Goal: Use online tool/utility: Utilize a website feature to perform a specific function

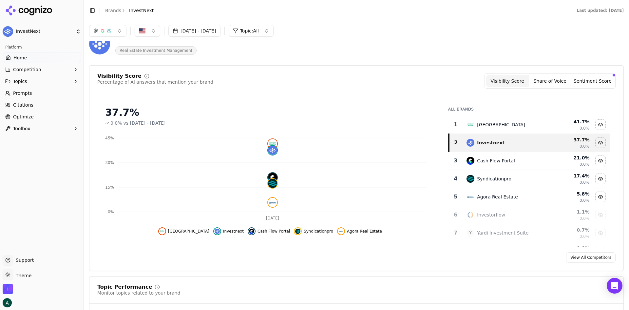
scroll to position [33, 0]
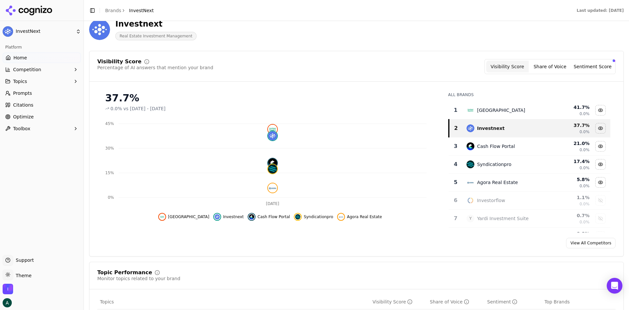
click at [503, 65] on button "Share of Voice" at bounding box center [550, 67] width 43 height 12
click at [503, 67] on button "Sentiment Score" at bounding box center [592, 67] width 43 height 12
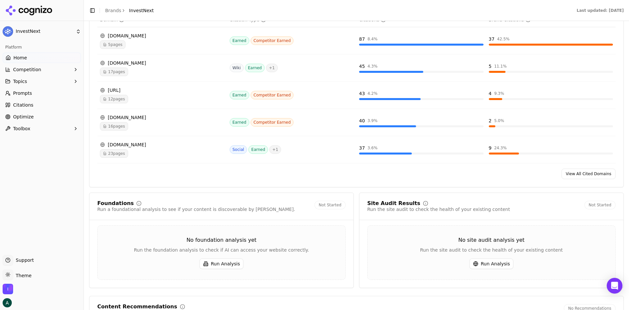
scroll to position [786, 0]
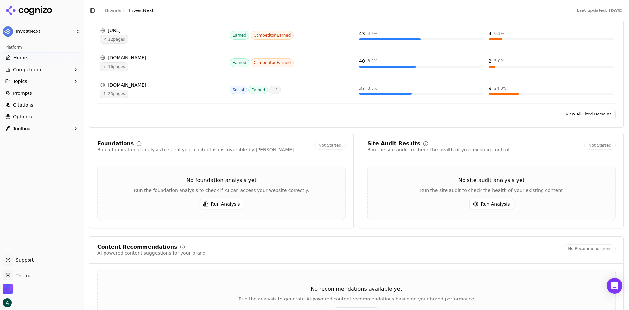
click at [53, 128] on button "Toolbox" at bounding box center [42, 128] width 78 height 10
click at [41, 141] on span "llms.txt Generator" at bounding box center [41, 139] width 57 height 7
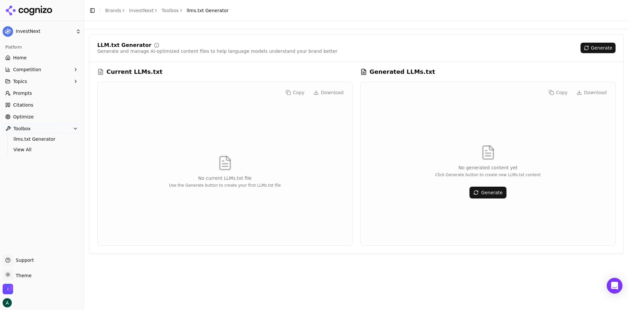
click at [494, 196] on button "Generate" at bounding box center [487, 192] width 37 height 12
click at [32, 94] on link "Prompts" at bounding box center [42, 93] width 78 height 10
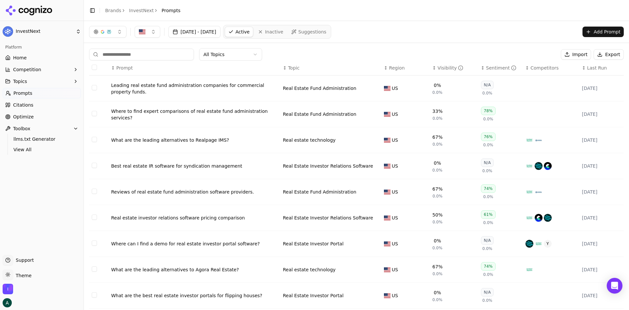
click at [37, 82] on button "Topics" at bounding box center [42, 81] width 78 height 10
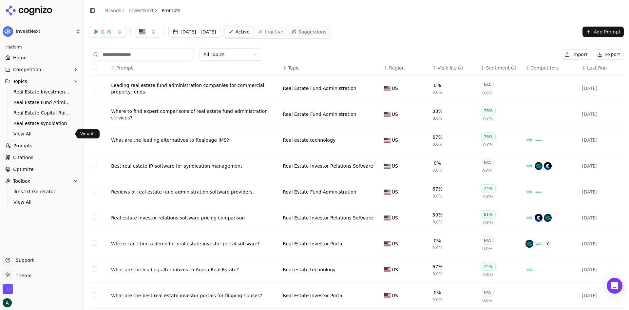
click at [30, 132] on span "View All" at bounding box center [41, 133] width 57 height 7
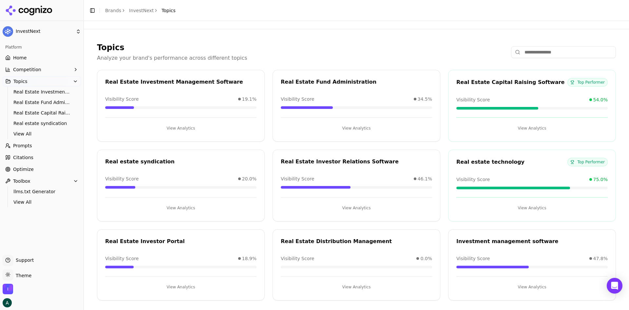
click at [183, 127] on button "View Analytics" at bounding box center [180, 128] width 151 height 10
click at [34, 111] on span "Real Estate Capital Raising Software" at bounding box center [41, 112] width 57 height 7
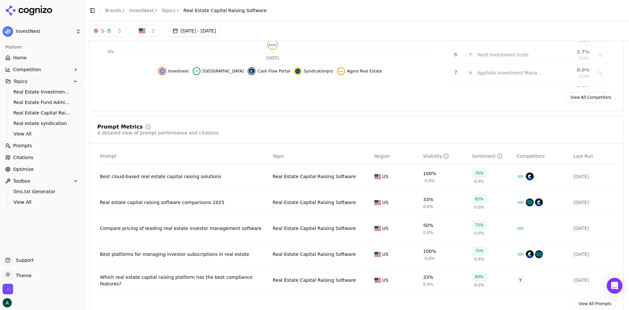
scroll to position [117, 0]
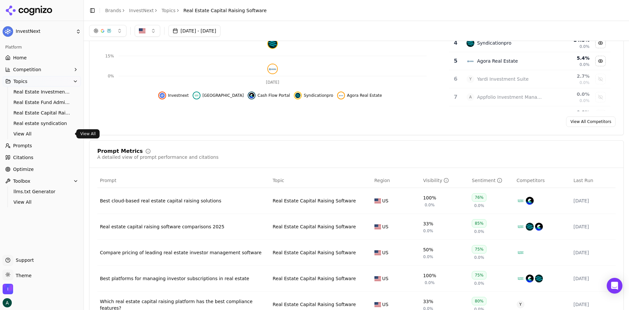
click at [30, 133] on span "View All" at bounding box center [41, 133] width 57 height 7
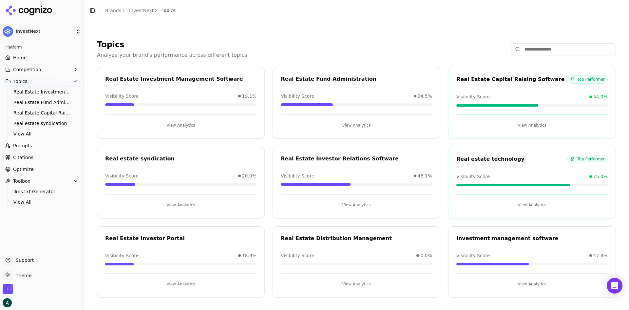
scroll to position [4, 0]
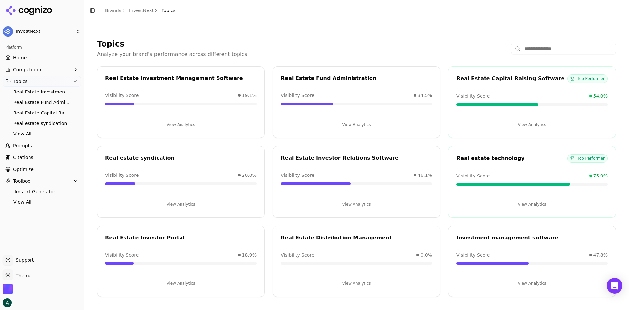
click at [495, 161] on div "Real estate technology" at bounding box center [511, 158] width 111 height 8
click at [503, 202] on button "View Analytics" at bounding box center [531, 204] width 151 height 10
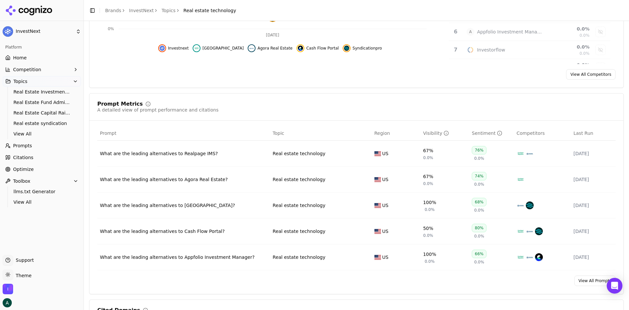
scroll to position [229, 0]
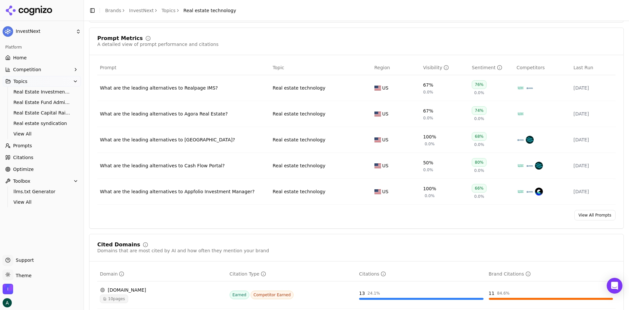
click at [222, 115] on div "What are the leading alternatives to Agora Real Estate?" at bounding box center [183, 113] width 167 height 7
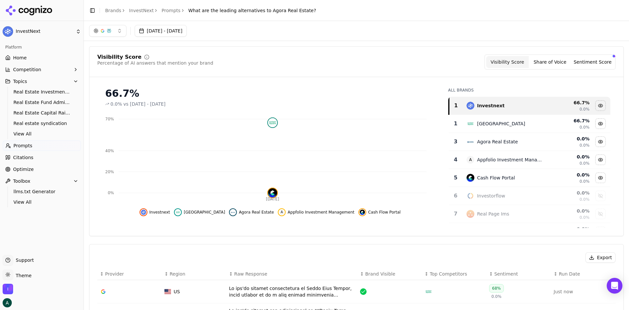
click at [503, 62] on button "Share of Voice" at bounding box center [550, 62] width 43 height 12
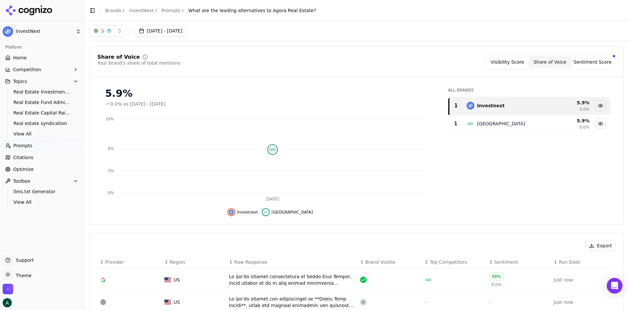
click at [503, 60] on button "Sentiment Score" at bounding box center [592, 62] width 43 height 12
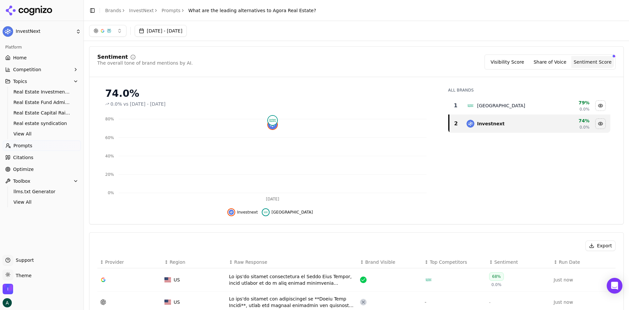
click at [503, 59] on button "Visibility Score" at bounding box center [507, 62] width 43 height 12
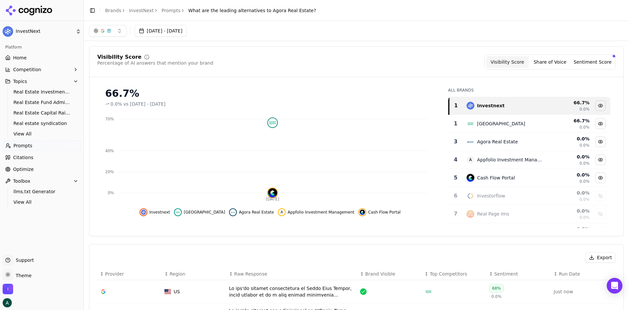
click at [162, 10] on link "Prompts" at bounding box center [171, 10] width 19 height 7
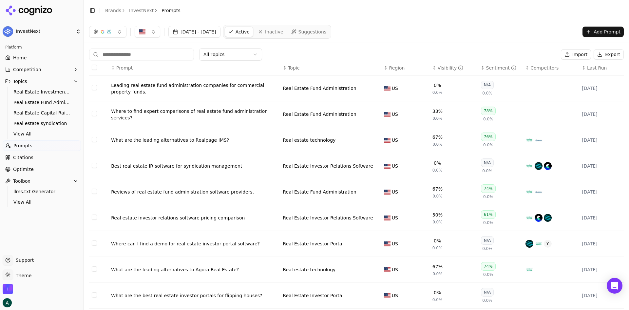
click at [135, 10] on link "InvestNext" at bounding box center [141, 10] width 25 height 7
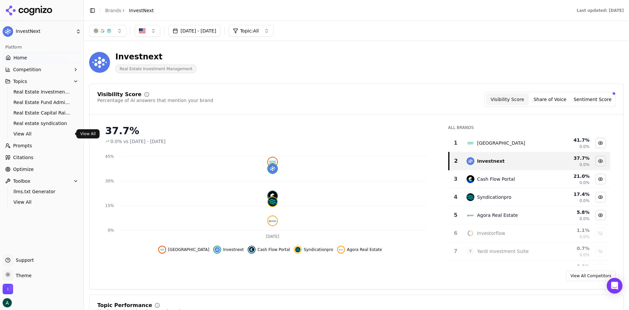
click at [29, 130] on span "View All" at bounding box center [41, 133] width 57 height 7
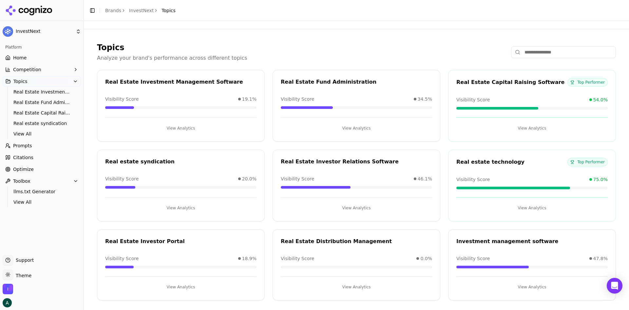
click at [503, 210] on button "View Analytics" at bounding box center [531, 207] width 151 height 10
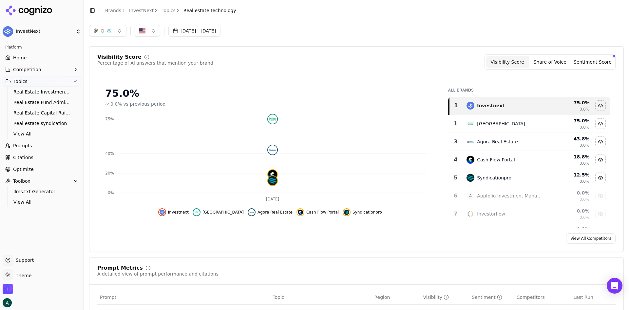
click at [44, 79] on button "Topics" at bounding box center [42, 81] width 78 height 10
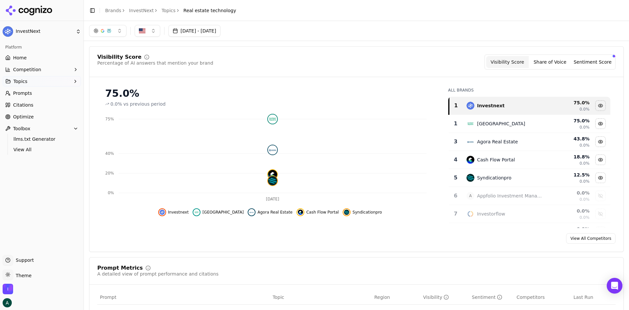
click at [43, 81] on button "Topics" at bounding box center [42, 81] width 78 height 10
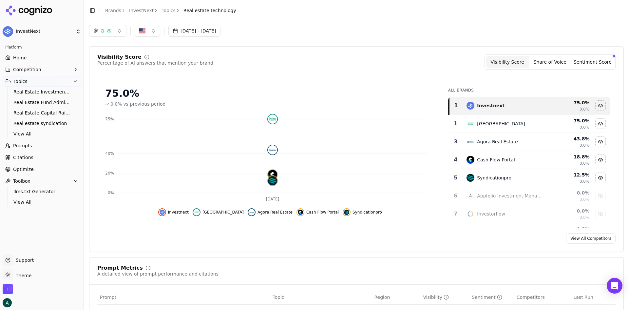
click at [24, 130] on link "View All" at bounding box center [42, 133] width 62 height 9
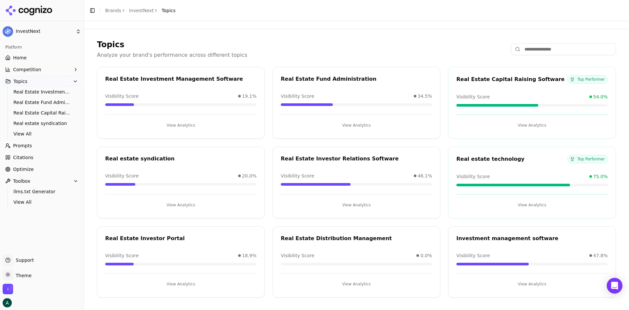
scroll to position [4, 0]
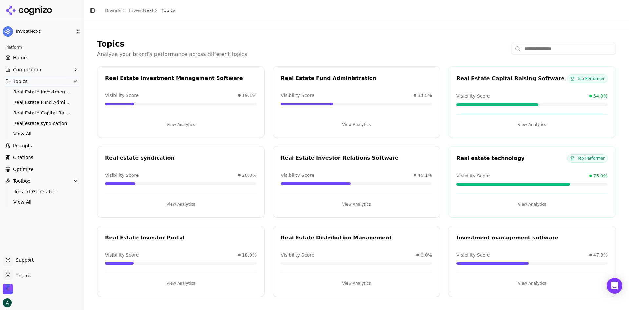
click at [187, 239] on div "Real Estate Investor Portal" at bounding box center [180, 238] width 151 height 8
click at [182, 239] on button "View Analytics" at bounding box center [180, 283] width 151 height 10
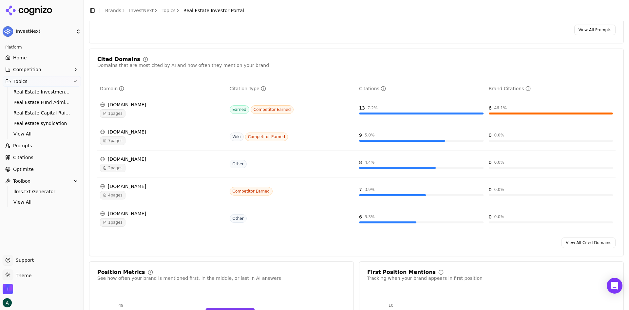
scroll to position [426, 0]
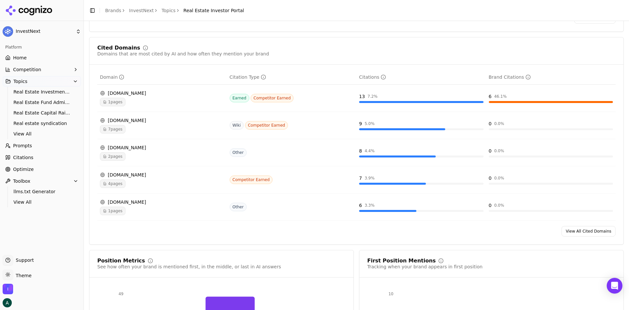
drag, startPoint x: 136, startPoint y: 148, endPoint x: 114, endPoint y: 157, distance: 23.2
click at [114, 157] on span "2 pages" at bounding box center [113, 156] width 26 height 9
click at [115, 157] on span "2 pages" at bounding box center [113, 156] width 26 height 9
click at [129, 147] on div "[DOMAIN_NAME]" at bounding box center [162, 147] width 124 height 7
click at [225, 148] on td "[DOMAIN_NAME] 2 pages" at bounding box center [162, 152] width 130 height 27
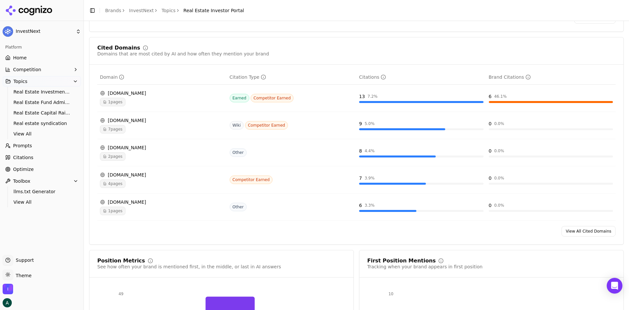
click at [287, 144] on td "Other" at bounding box center [292, 152] width 130 height 27
click at [374, 147] on td "8 4.4 %" at bounding box center [421, 152] width 130 height 27
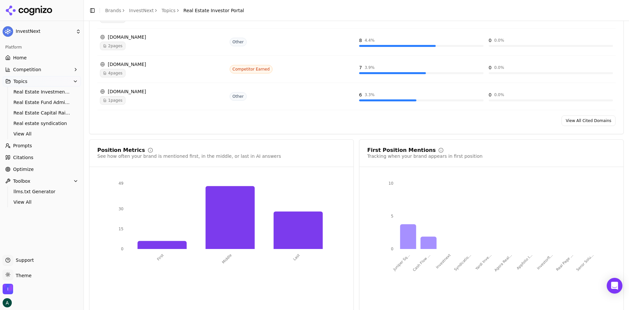
scroll to position [543, 0]
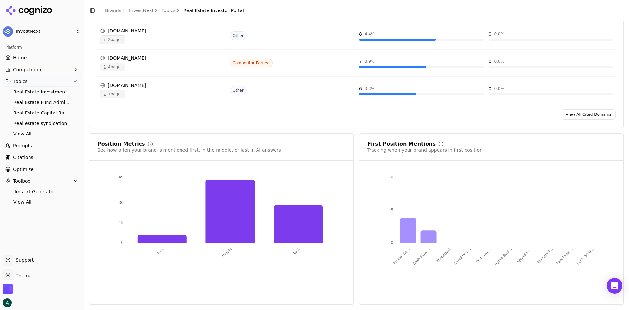
click at [138, 56] on div "[DOMAIN_NAME]" at bounding box center [162, 58] width 124 height 7
click at [258, 61] on span "Competitor Earned" at bounding box center [251, 63] width 43 height 9
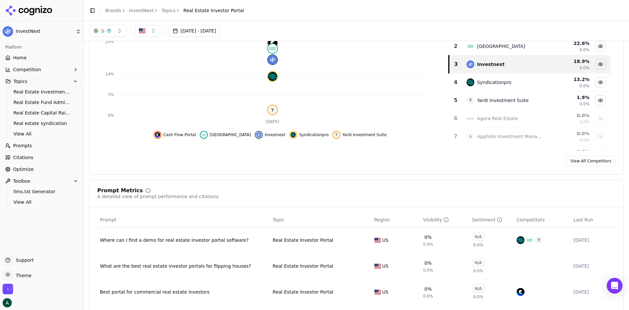
scroll to position [0, 0]
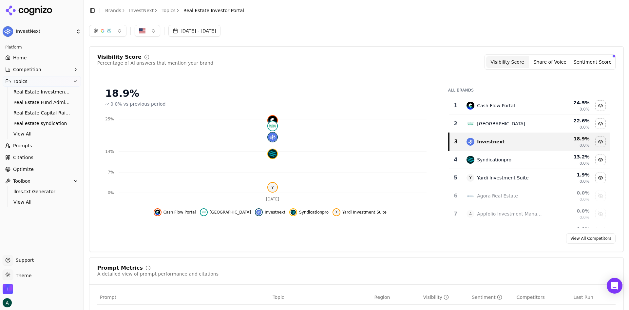
click at [40, 172] on link "Optimize" at bounding box center [42, 169] width 78 height 10
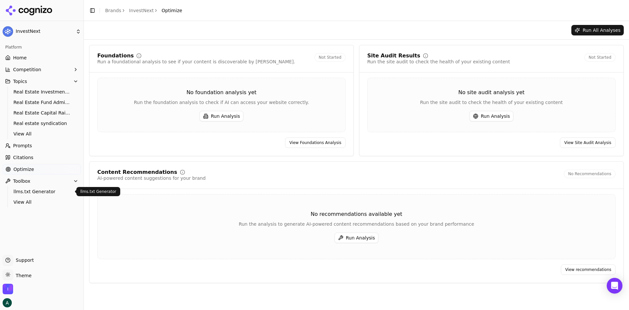
click at [46, 192] on span "llms.txt Generator" at bounding box center [41, 191] width 57 height 7
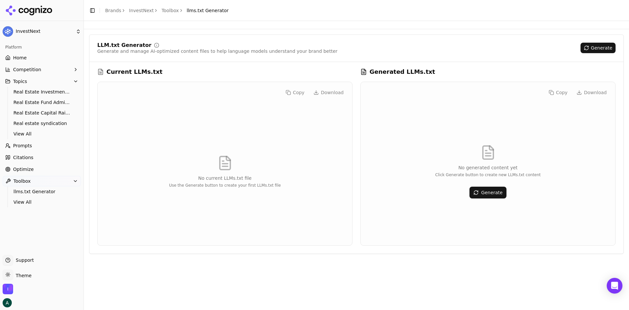
click at [503, 48] on button "Generate" at bounding box center [598, 48] width 35 height 10
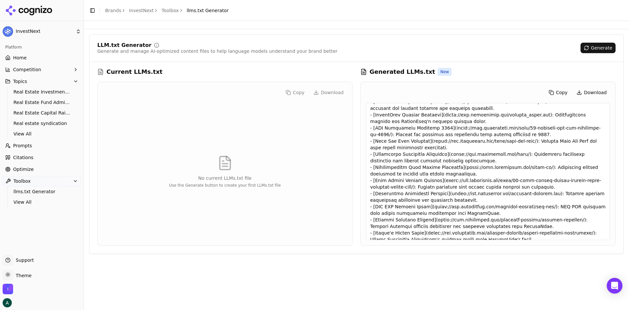
scroll to position [212, 0]
click at [503, 95] on button "Download" at bounding box center [591, 92] width 37 height 10
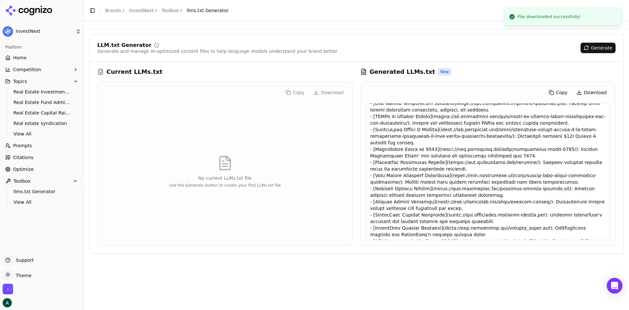
scroll to position [16, 0]
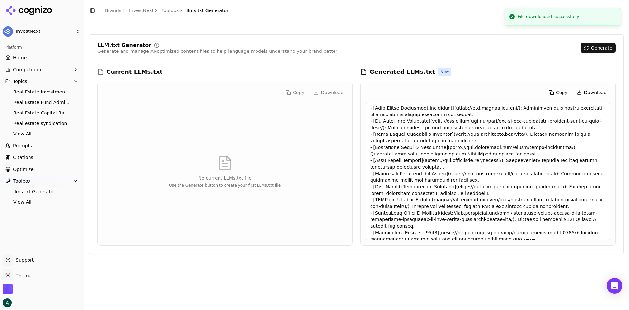
click at [465, 91] on div "Copy Download" at bounding box center [488, 92] width 244 height 10
click at [503, 48] on button "Generate" at bounding box center [598, 48] width 35 height 10
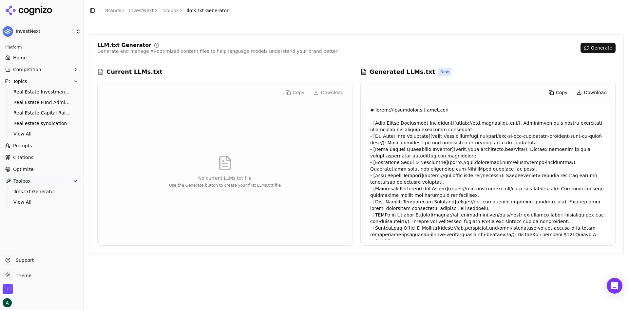
scroll to position [0, 0]
click at [75, 79] on icon "button" at bounding box center [75, 81] width 5 height 5
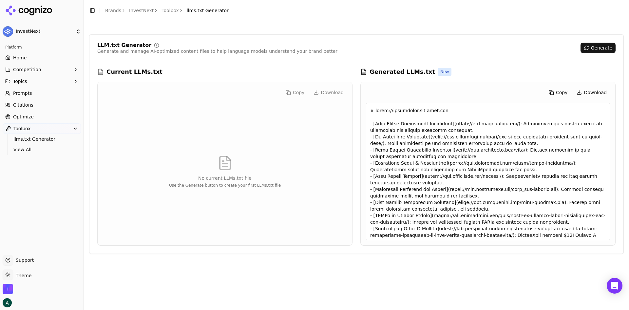
click at [43, 79] on button "Topics" at bounding box center [42, 81] width 78 height 10
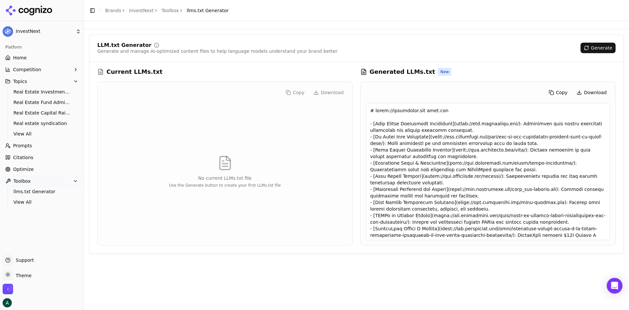
click at [27, 53] on link "Home" at bounding box center [42, 57] width 78 height 10
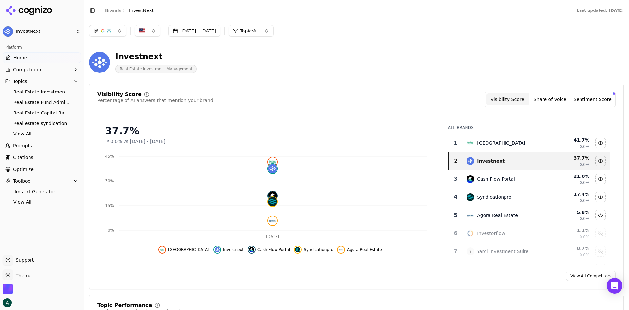
click at [44, 170] on link "Optimize" at bounding box center [42, 169] width 78 height 10
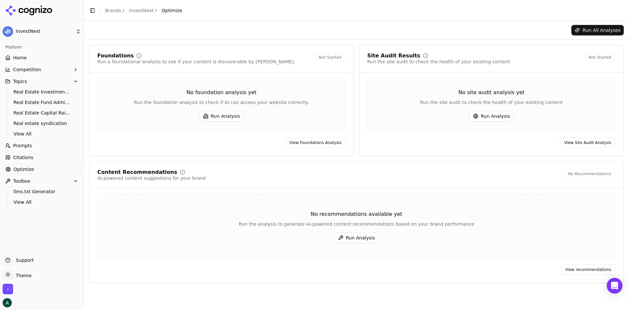
click at [225, 113] on button "Run Analysis" at bounding box center [222, 116] width 44 height 10
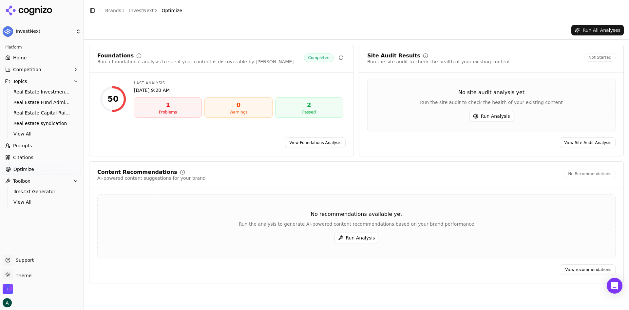
click at [306, 142] on link "View Foundations Analysis" at bounding box center [315, 142] width 61 height 10
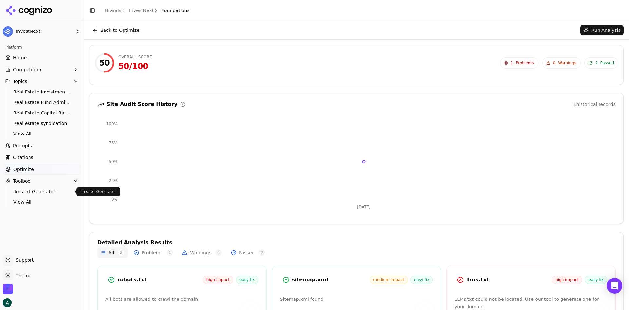
click at [37, 192] on span "llms.txt Generator" at bounding box center [41, 191] width 57 height 7
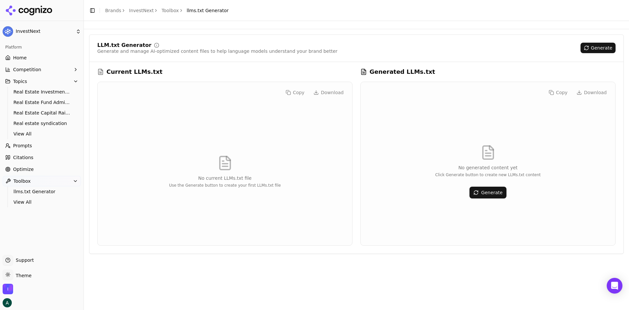
click at [503, 49] on button "Generate" at bounding box center [598, 48] width 35 height 10
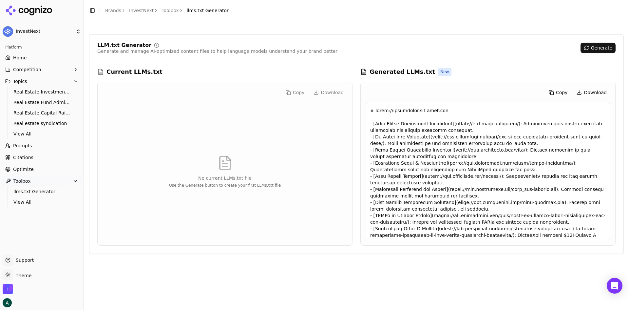
click at [503, 93] on button "Download" at bounding box center [591, 92] width 37 height 10
click at [162, 11] on link "Toolbox" at bounding box center [170, 10] width 17 height 7
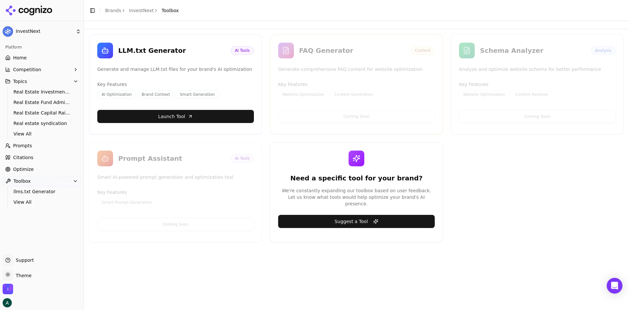
click at [41, 181] on button "Toolbox" at bounding box center [42, 181] width 78 height 10
click at [34, 168] on link "Optimize" at bounding box center [42, 169] width 78 height 10
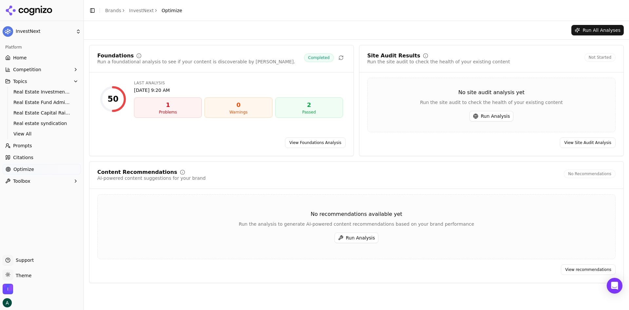
click at [480, 115] on button "Run Analysis" at bounding box center [491, 116] width 44 height 10
click at [364, 238] on button "Run Analysis" at bounding box center [356, 237] width 44 height 10
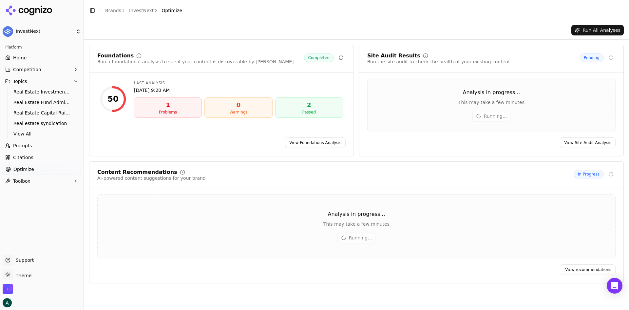
click at [41, 61] on link "Home" at bounding box center [42, 57] width 78 height 10
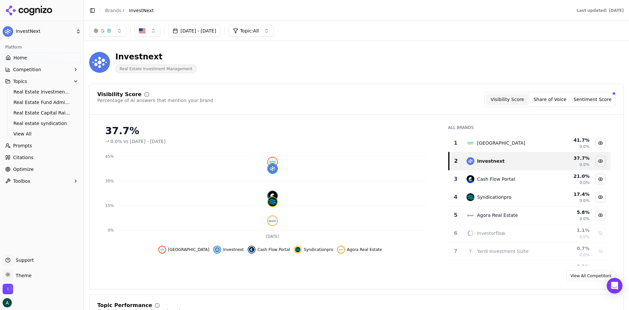
click at [503, 102] on button "Share of Voice" at bounding box center [550, 99] width 43 height 12
click at [503, 97] on button "Sentiment Score" at bounding box center [592, 99] width 43 height 12
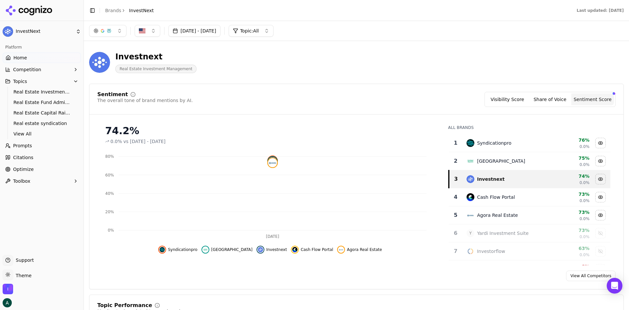
click at [503, 98] on button "Share of Voice" at bounding box center [550, 99] width 43 height 12
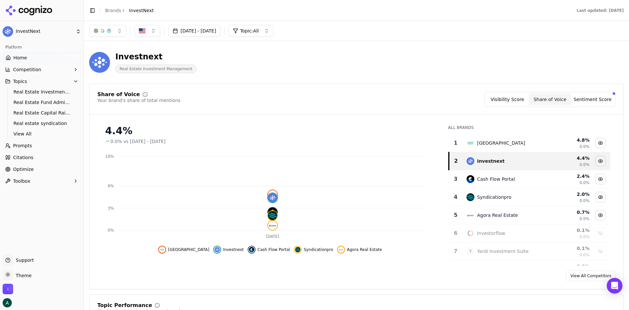
click at [34, 80] on button "Topics" at bounding box center [42, 81] width 78 height 10
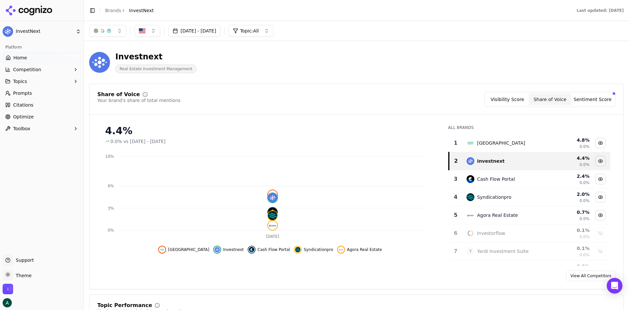
click at [52, 84] on button "Topics" at bounding box center [42, 81] width 78 height 10
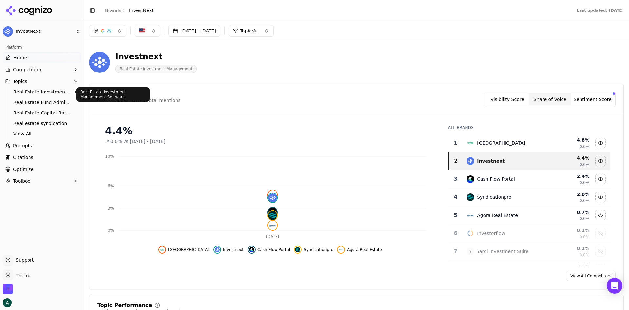
click at [47, 89] on span "Real Estate Investment Management Software" at bounding box center [41, 91] width 57 height 7
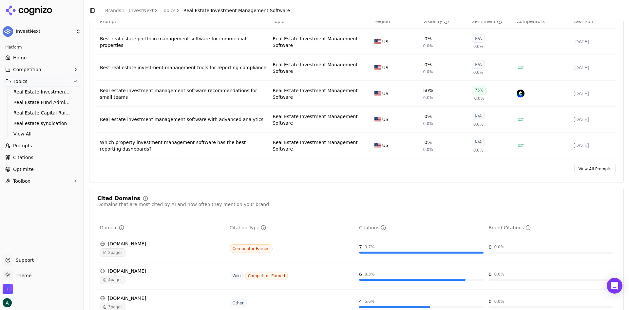
scroll to position [295, 0]
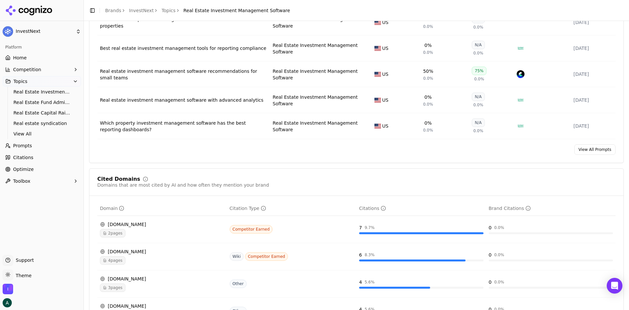
click at [503, 149] on link "View All Prompts" at bounding box center [594, 149] width 41 height 10
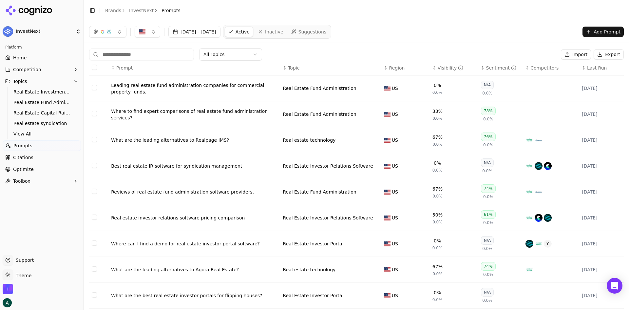
click at [312, 70] on div "↕ Topic" at bounding box center [331, 68] width 96 height 7
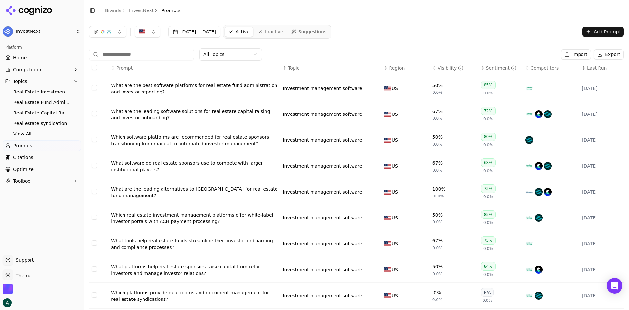
click at [231, 51] on html "InvestNext Platform Home Competition Topics Real Estate Investment Management S…" at bounding box center [314, 155] width 629 height 310
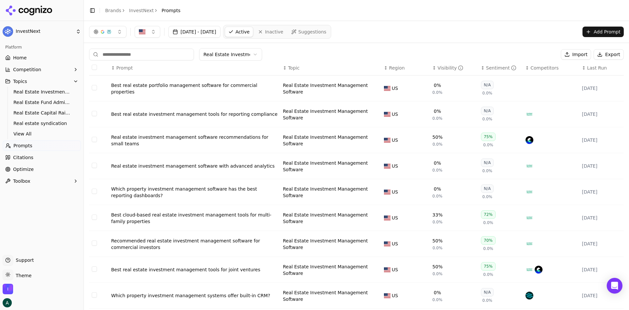
click at [432, 72] on th "↕ Visibility" at bounding box center [454, 68] width 48 height 15
click at [438, 67] on div "Visibility" at bounding box center [451, 68] width 26 height 7
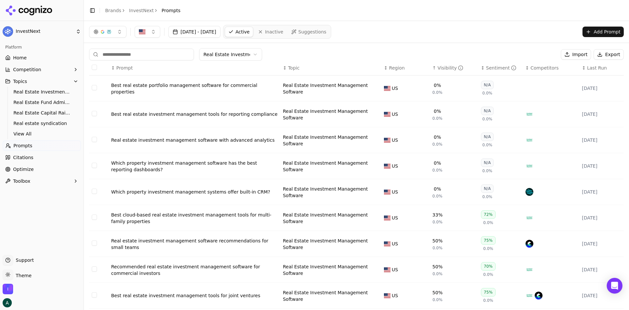
click at [438, 68] on div "Visibility" at bounding box center [451, 68] width 26 height 7
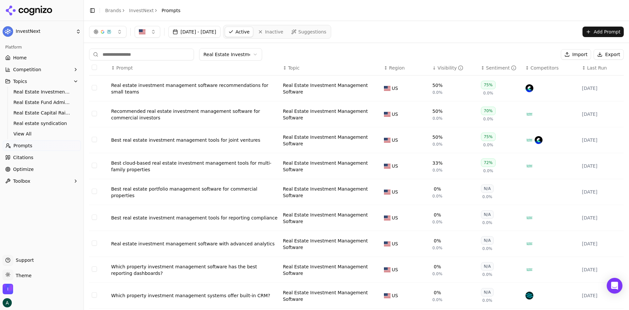
click at [235, 53] on html "InvestNext Platform Home Competition Topics Real Estate Investment Management S…" at bounding box center [314, 155] width 629 height 310
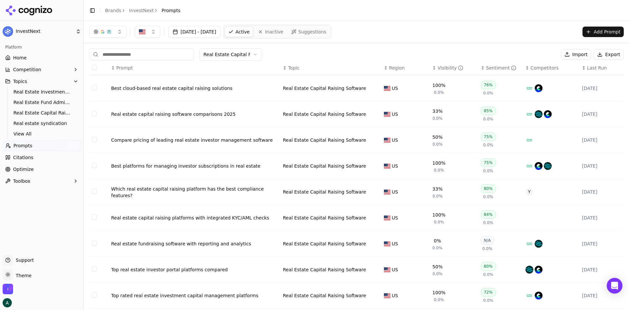
click at [75, 82] on icon "button" at bounding box center [75, 81] width 5 height 5
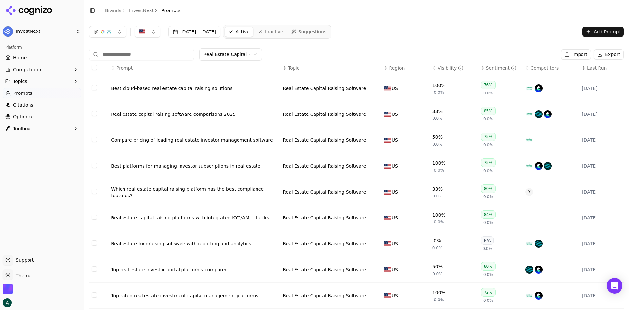
click at [66, 67] on button "Competition" at bounding box center [42, 69] width 78 height 10
click at [54, 79] on span "Metrics" at bounding box center [41, 80] width 57 height 7
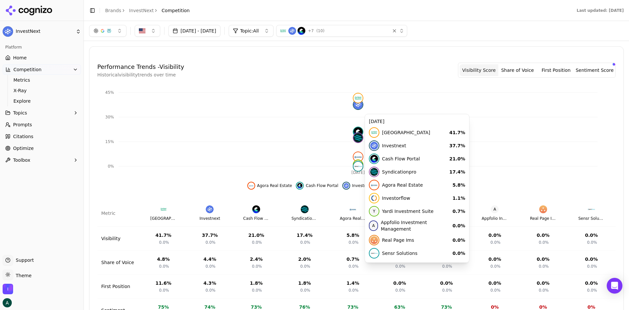
scroll to position [98, 0]
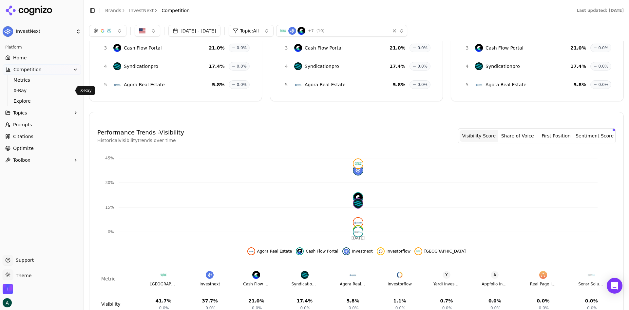
click at [24, 91] on span "X-Ray" at bounding box center [41, 90] width 57 height 7
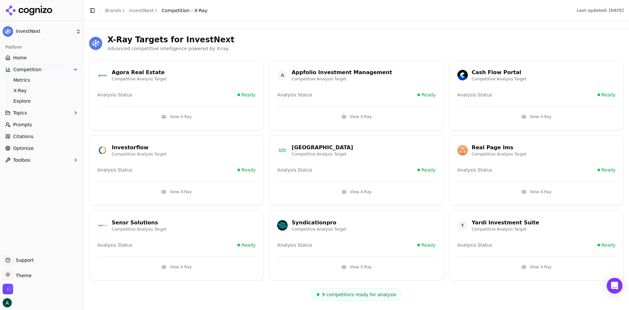
click at [173, 113] on button "View X-Ray" at bounding box center [176, 116] width 158 height 10
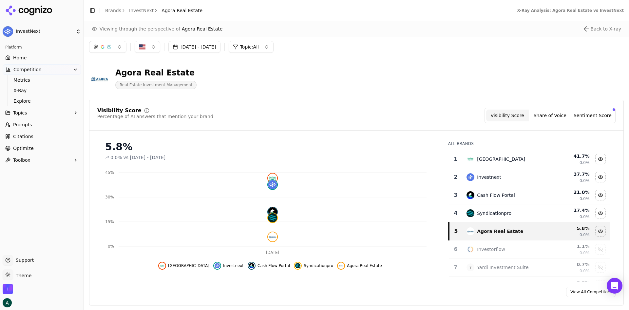
click at [28, 99] on span "Explore" at bounding box center [41, 101] width 57 height 7
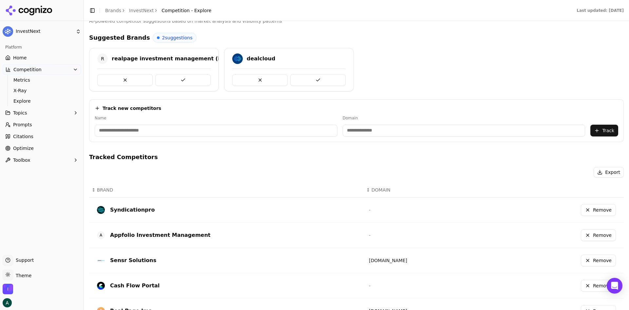
scroll to position [158, 0]
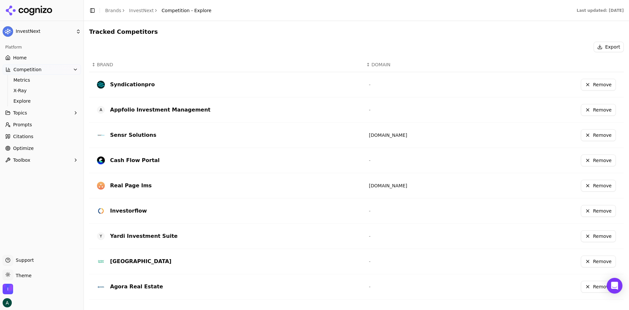
click at [144, 239] on div "[GEOGRAPHIC_DATA]" at bounding box center [140, 261] width 61 height 8
click at [24, 91] on span "X-Ray" at bounding box center [41, 90] width 57 height 7
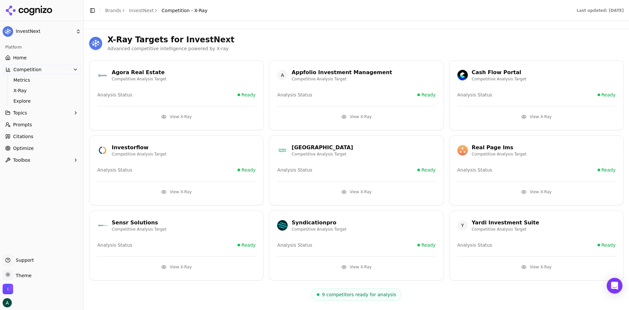
click at [303, 167] on span "Analysis Status" at bounding box center [294, 169] width 35 height 7
click at [312, 146] on div "[GEOGRAPHIC_DATA]" at bounding box center [322, 147] width 61 height 8
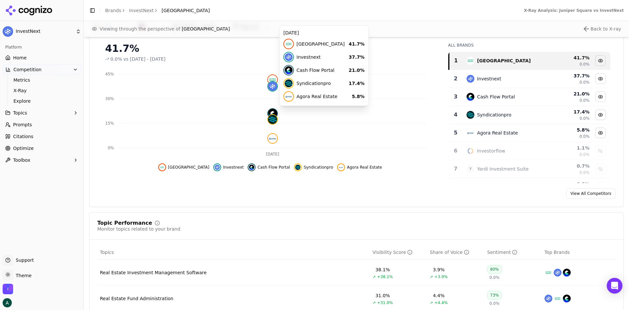
scroll to position [262, 0]
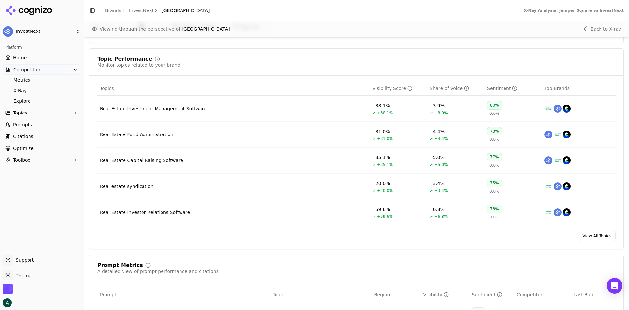
click at [225, 113] on td "Real Estate Investment Management Software" at bounding box center [233, 109] width 273 height 26
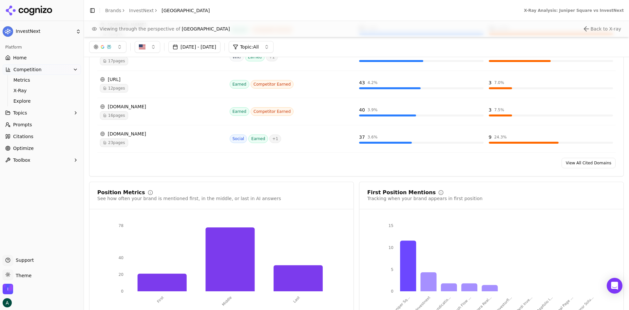
scroll to position [622, 0]
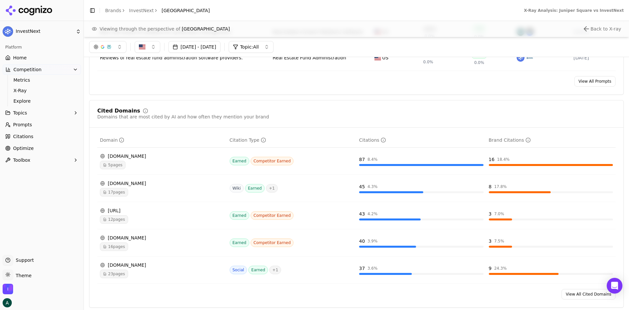
click at [29, 59] on link "Home" at bounding box center [42, 57] width 78 height 10
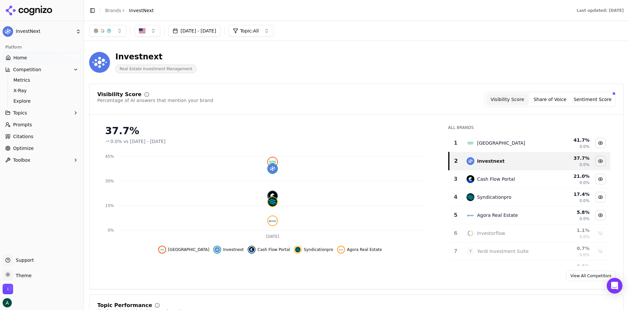
click at [40, 144] on link "Optimize" at bounding box center [42, 148] width 78 height 10
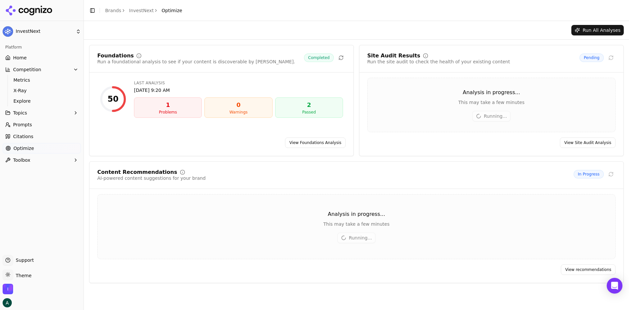
click at [32, 56] on link "Home" at bounding box center [42, 57] width 78 height 10
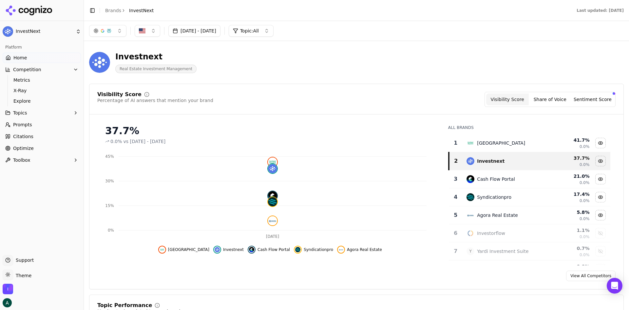
click at [37, 146] on link "Optimize" at bounding box center [42, 148] width 78 height 10
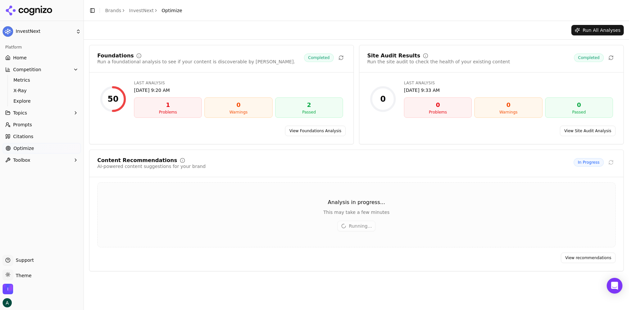
click at [503, 131] on link "View Site Audit Analysis" at bounding box center [588, 130] width 56 height 10
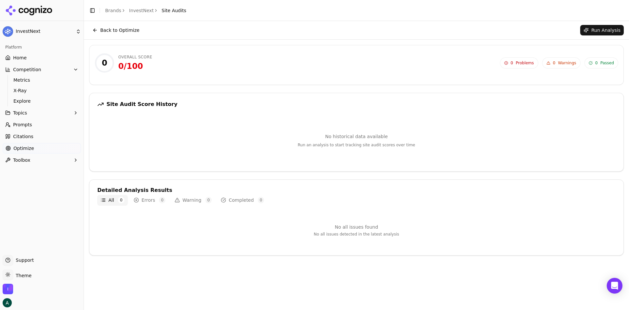
click at [100, 29] on button "Back to Optimize" at bounding box center [116, 30] width 54 height 10
